Goal: Navigation & Orientation: Find specific page/section

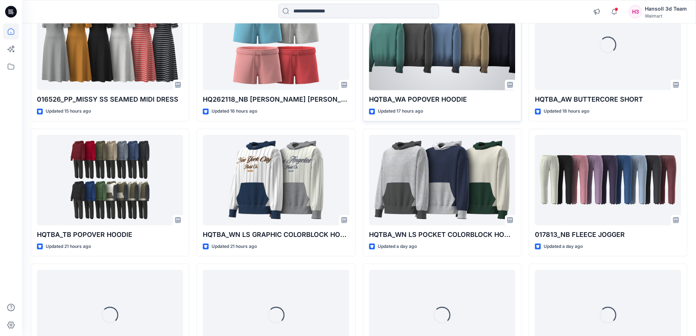
scroll to position [292, 0]
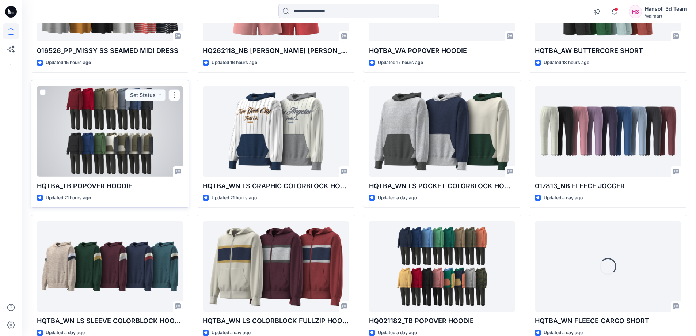
click at [91, 150] on div at bounding box center [110, 131] width 146 height 90
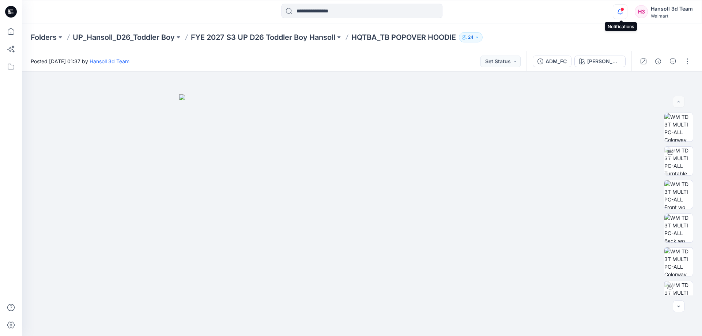
click at [619, 13] on icon "button" at bounding box center [620, 11] width 5 height 5
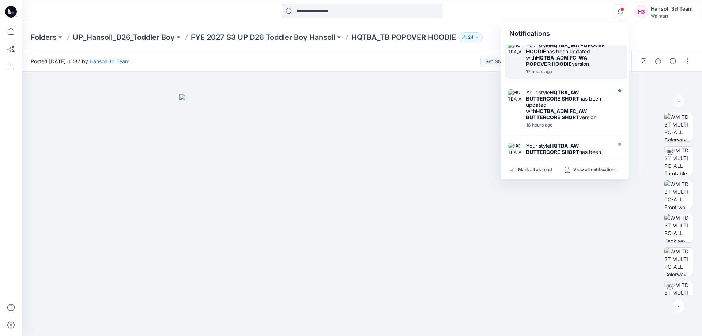
scroll to position [271, 0]
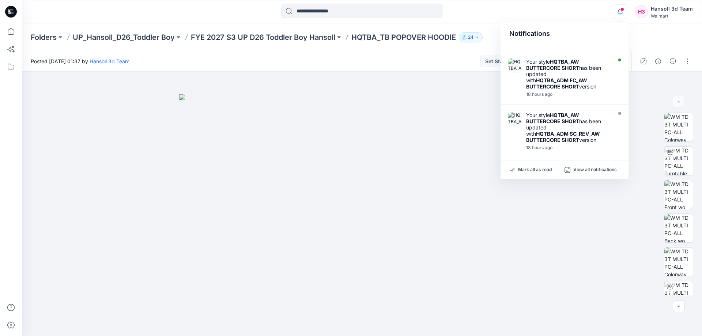
click at [577, 3] on div "Notifications Your style HQ021663_AW GRAPHIC SS TEE is ready 15 hours ago Your …" at bounding box center [362, 11] width 680 height 23
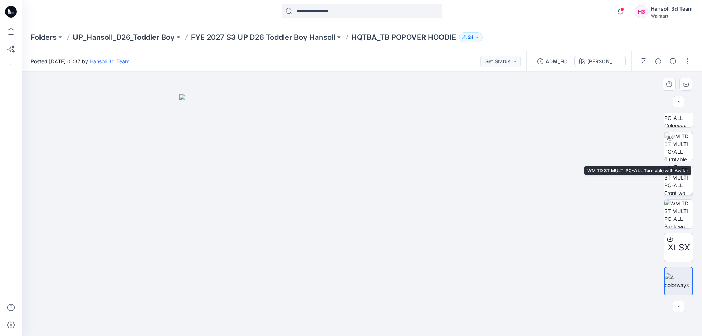
scroll to position [149, 0]
click at [324, 36] on p "FYE 2027 S3 UP D26 Toddler Boy Hansoll" at bounding box center [263, 37] width 144 height 10
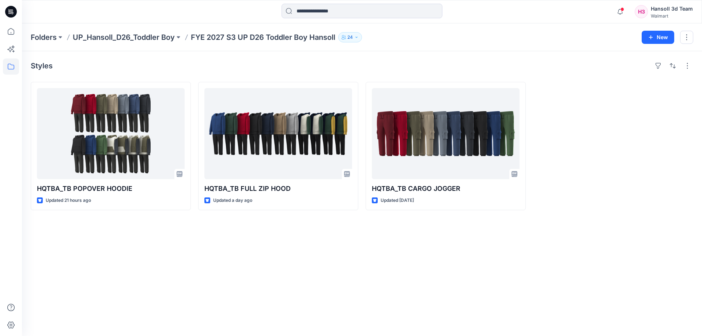
click at [239, 247] on div "Styles HQTBA_TB POPOVER HOODIE Updated 21 hours ago HQTBA_TB FULL ZIP HOOD Upda…" at bounding box center [362, 193] width 680 height 285
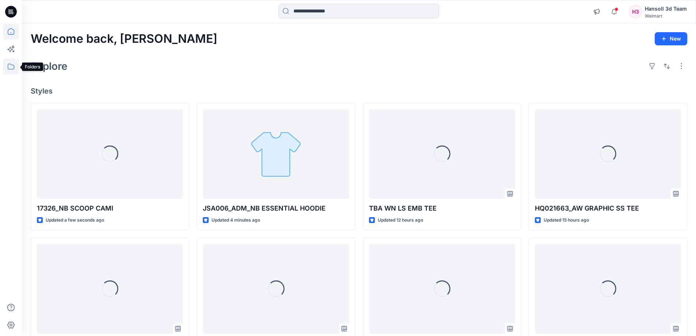
click at [15, 64] on icon at bounding box center [11, 66] width 16 height 16
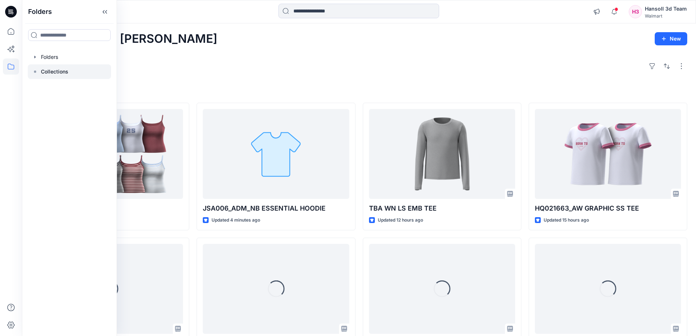
click at [54, 66] on div at bounding box center [69, 71] width 83 height 15
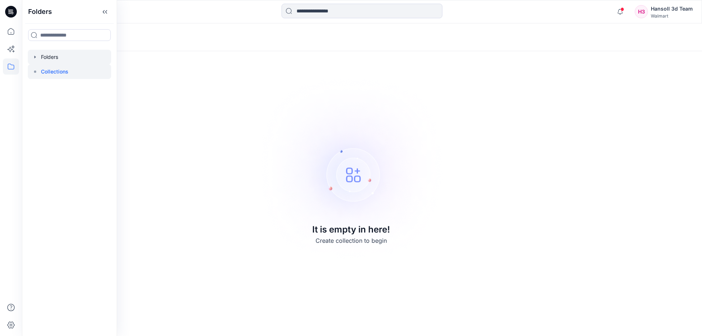
click at [50, 53] on div at bounding box center [69, 57] width 83 height 15
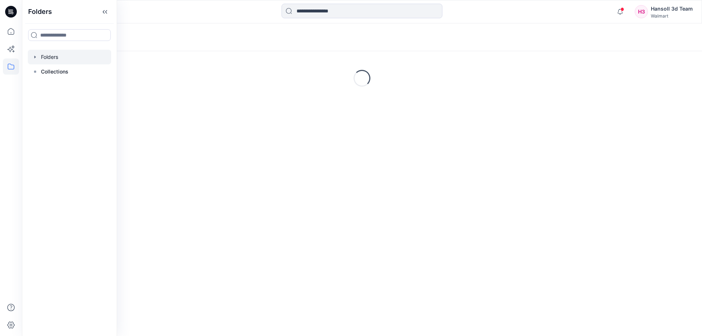
click at [253, 174] on div "Folders Loading..." at bounding box center [362, 179] width 680 height 313
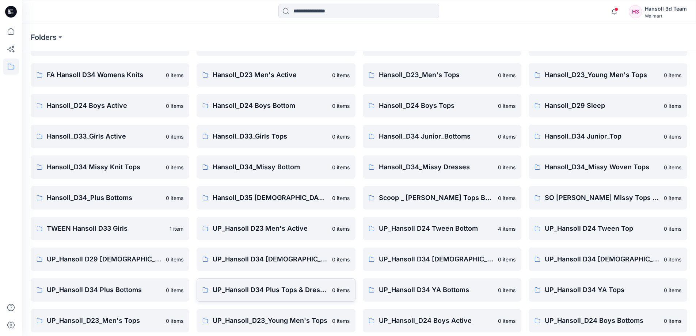
scroll to position [114, 0]
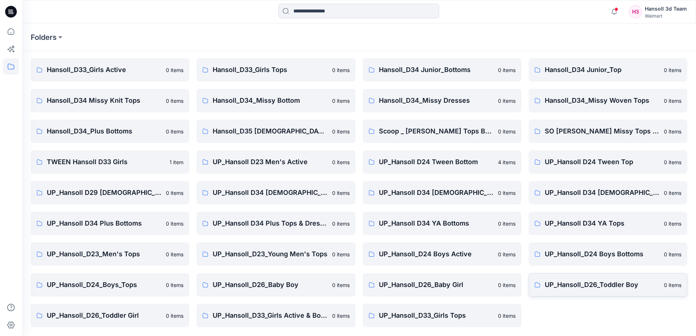
click at [621, 289] on p "UP_Hansoll_D26_Toddler Boy" at bounding box center [602, 285] width 115 height 10
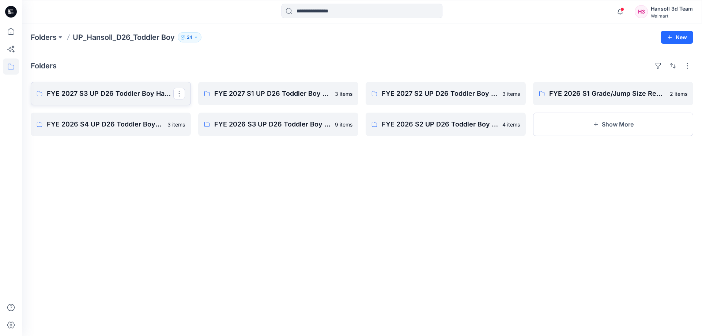
click at [129, 91] on p "FYE 2027 S3 UP D26 Toddler Boy Hansoll" at bounding box center [110, 93] width 126 height 10
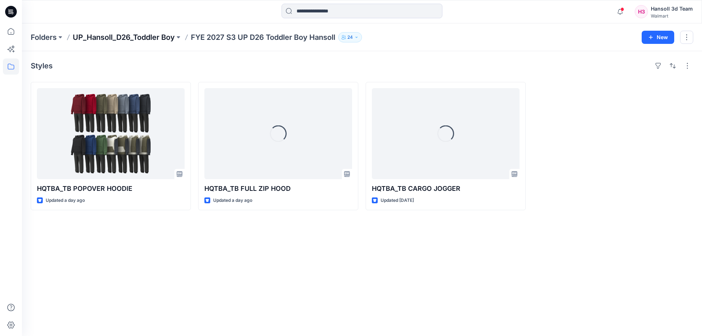
click at [136, 41] on p "UP_Hansoll_D26_Toddler Boy" at bounding box center [124, 37] width 102 height 10
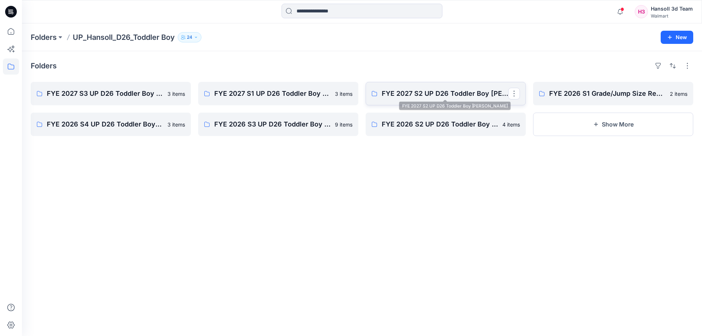
click at [439, 98] on p "FYE 2027 S2 UP D26 Toddler Boy Hansoll" at bounding box center [445, 93] width 126 height 10
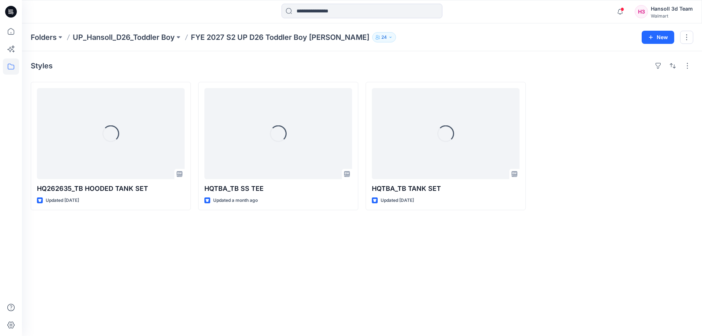
click at [414, 282] on div "Styles Loading... HQ262635_TB HOODED TANK SET Updated 2 days ago Loading... HQT…" at bounding box center [362, 193] width 680 height 285
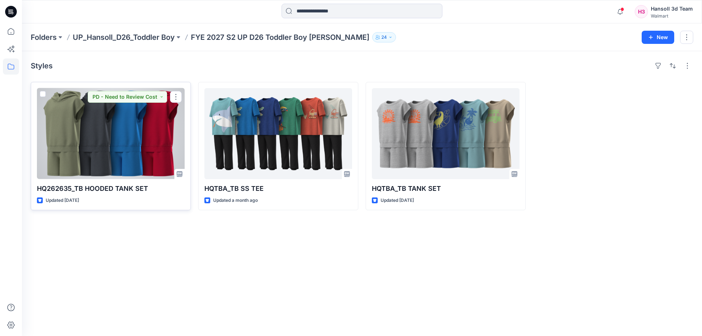
click at [58, 142] on div at bounding box center [111, 133] width 148 height 91
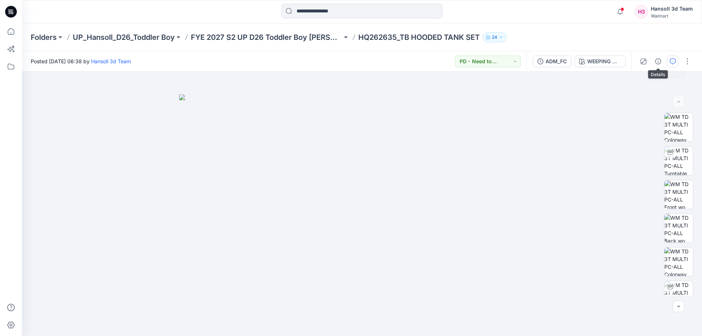
click at [669, 63] on button "button" at bounding box center [673, 62] width 12 height 12
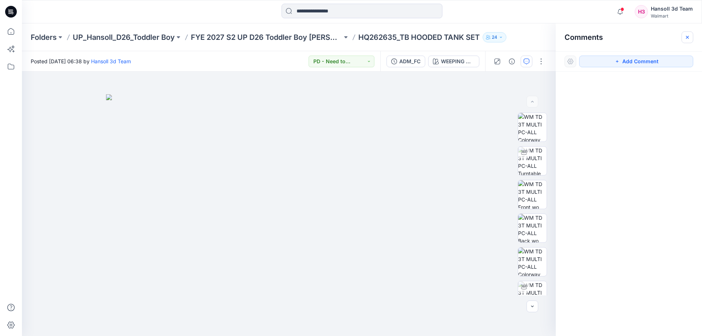
click at [685, 34] on button "button" at bounding box center [687, 37] width 12 height 12
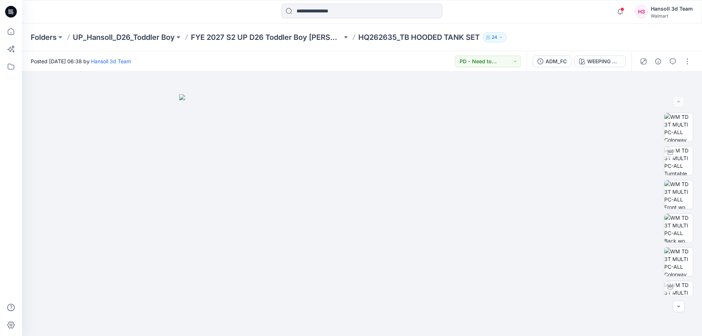
click at [651, 33] on div "Folders UP_Hansoll_D26_Toddler Boy FYE 2027 S2 UP D26 Toddler Boy Hansoll HQ262…" at bounding box center [362, 37] width 680 height 28
